Goal: Find specific fact: Find specific page/section

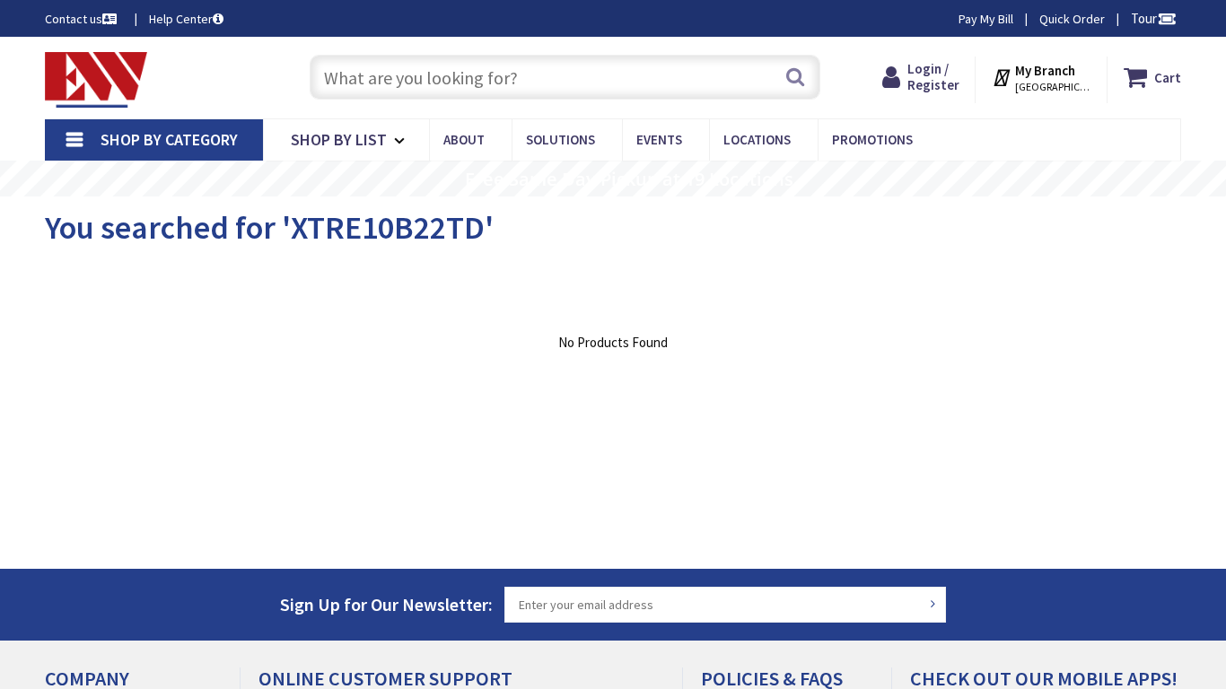
type input "[GEOGRAPHIC_DATA], [GEOGRAPHIC_DATA]"
